Goal: Task Accomplishment & Management: Check status

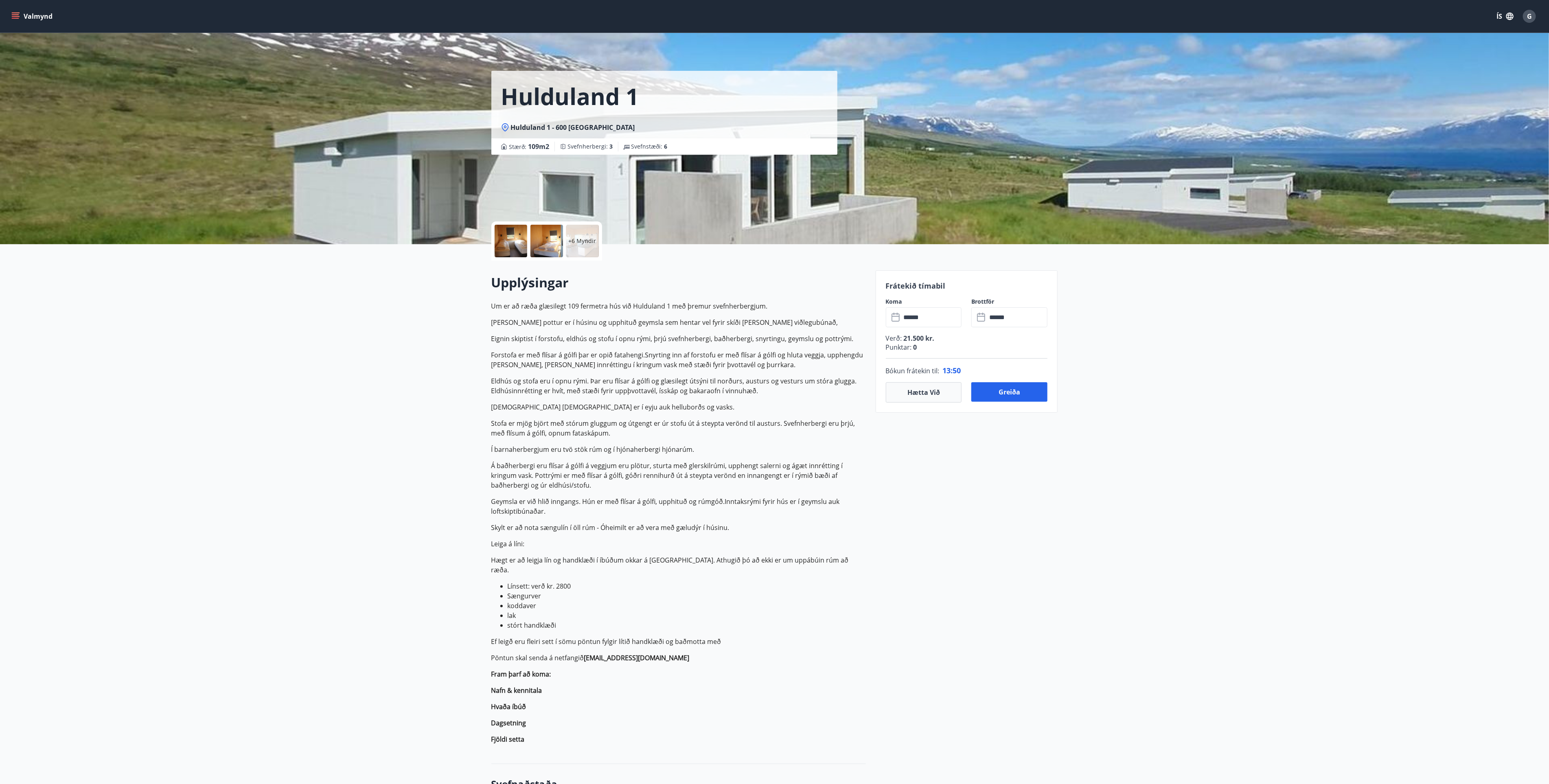
click at [35, 12] on button "Valmynd" at bounding box center [33, 16] width 46 height 14
click at [15, 14] on icon "menu" at bounding box center [15, 16] width 8 height 8
click at [14, 12] on icon "menu" at bounding box center [15, 16] width 8 height 8
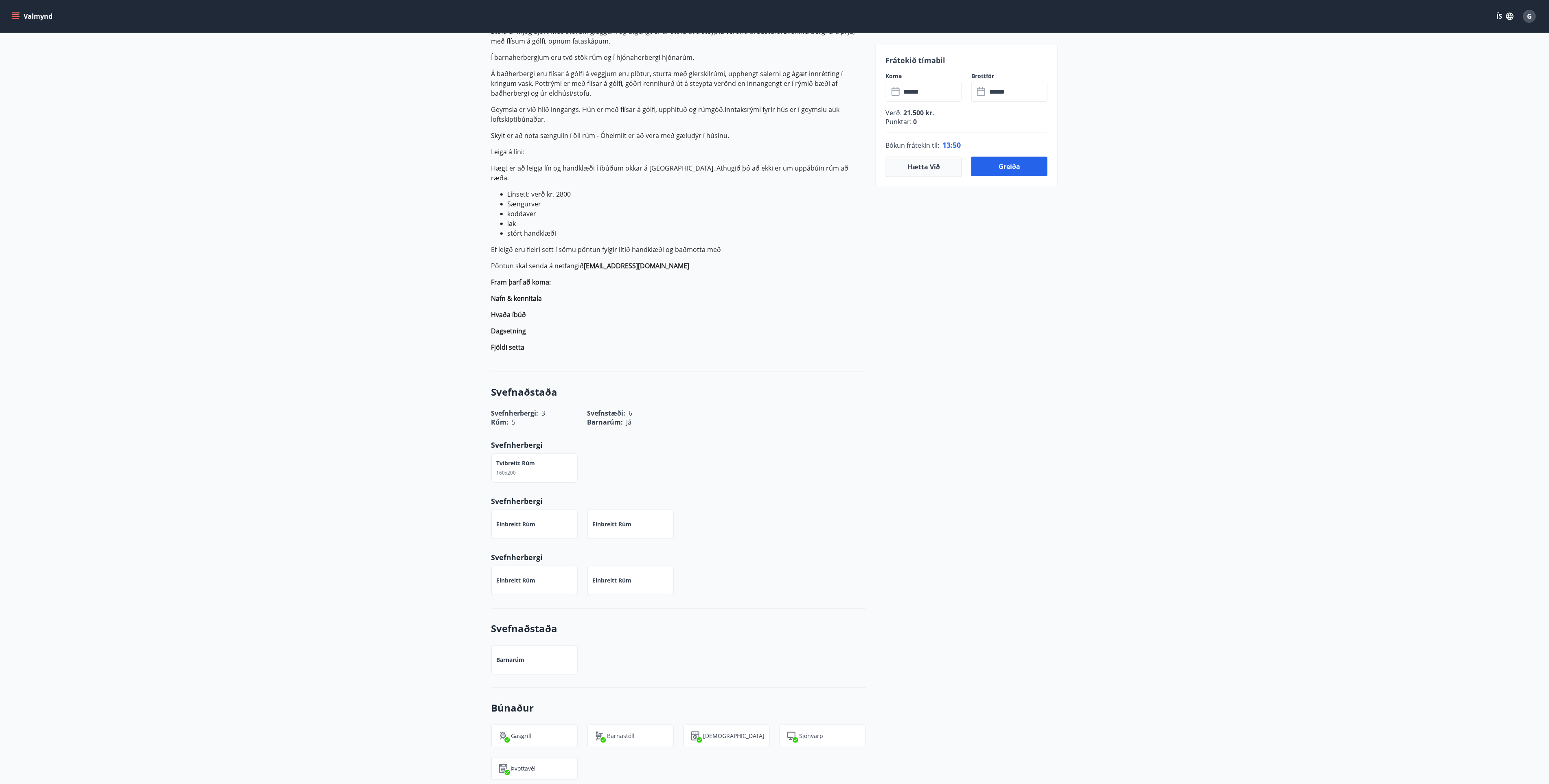
scroll to position [183, 0]
